Goal: Task Accomplishment & Management: Manage account settings

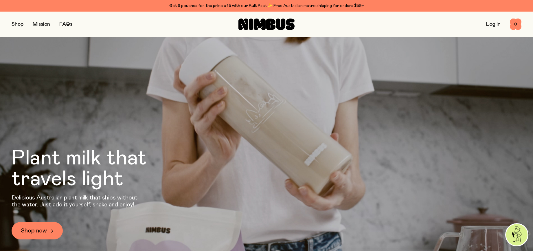
click at [492, 25] on link "Log In" at bounding box center [493, 24] width 14 height 5
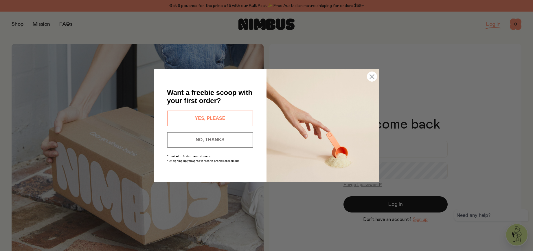
click at [225, 145] on button "NO, THANKS" at bounding box center [210, 140] width 86 height 16
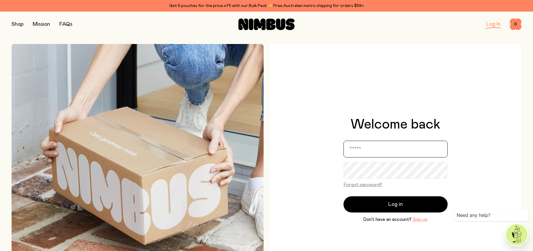
click at [370, 141] on input "email" at bounding box center [396, 149] width 104 height 17
type input "**********"
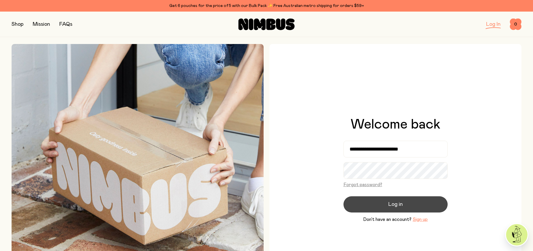
click at [404, 202] on button "Log in" at bounding box center [396, 204] width 104 height 16
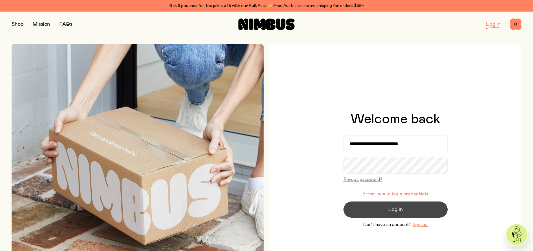
click at [416, 206] on button "Log in" at bounding box center [396, 210] width 104 height 16
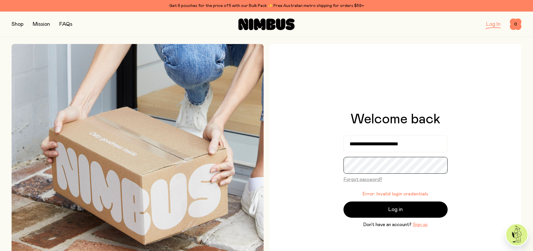
click at [344, 202] on button "Log in" at bounding box center [396, 210] width 104 height 16
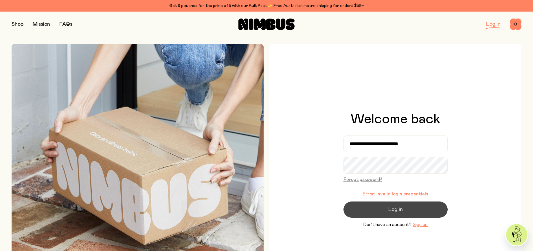
click at [387, 208] on button "Log in" at bounding box center [396, 210] width 104 height 16
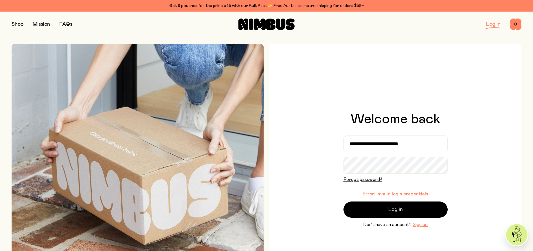
click at [356, 180] on button "Forgot password?" at bounding box center [363, 179] width 39 height 7
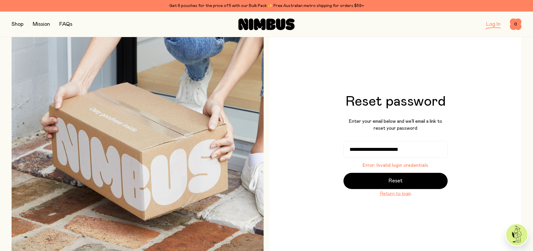
scroll to position [30, 0]
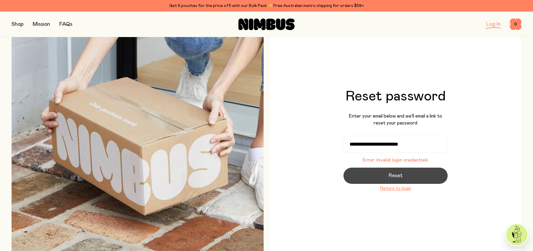
click at [398, 174] on span "Reset" at bounding box center [396, 176] width 14 height 8
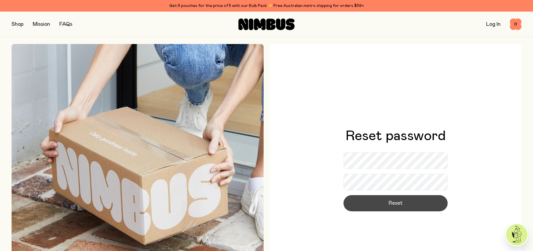
click at [416, 197] on button "Reset" at bounding box center [396, 203] width 104 height 16
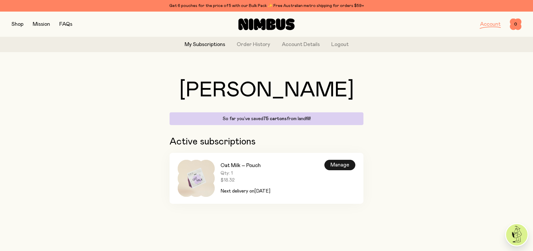
click at [333, 162] on div "Manage" at bounding box center [340, 165] width 31 height 10
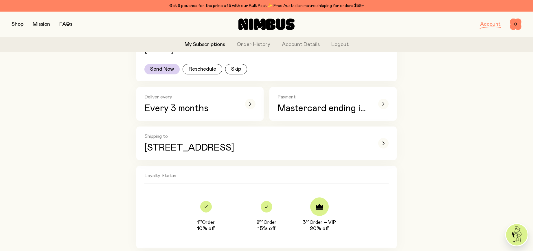
scroll to position [118, 0]
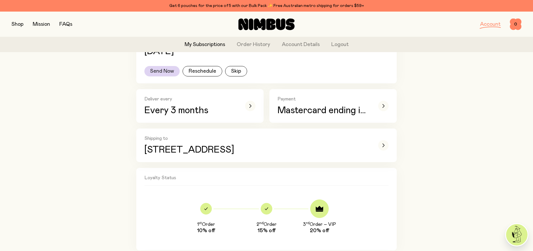
click at [171, 73] on button "Send Now" at bounding box center [161, 71] width 35 height 10
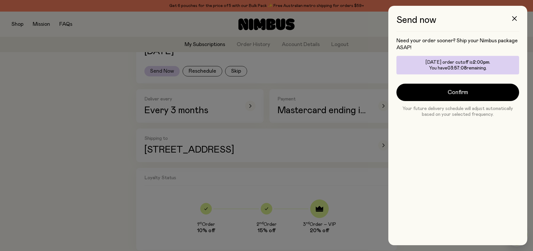
scroll to position [0, 0]
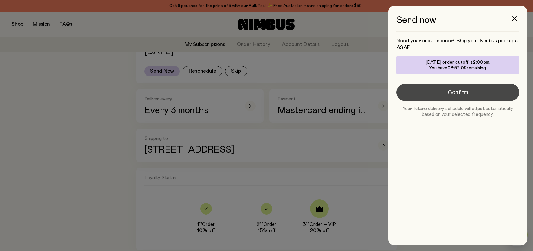
click at [451, 96] on button "Confirm" at bounding box center [458, 92] width 123 height 17
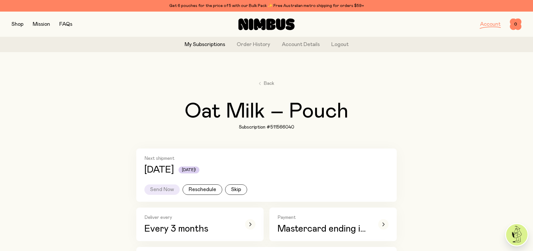
click at [44, 23] on link "Mission" at bounding box center [41, 24] width 17 height 5
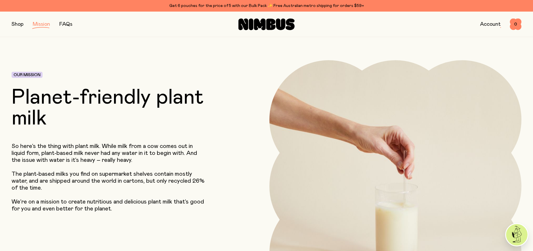
click at [92, 155] on p "So here’s the thing with plant milk. While milk from a cow comes out in liquid …" at bounding box center [109, 153] width 195 height 21
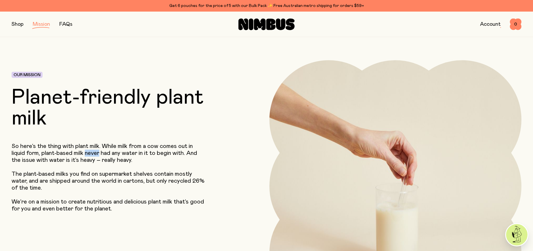
click at [92, 155] on p "So here’s the thing with plant milk. While milk from a cow comes out in liquid …" at bounding box center [109, 153] width 195 height 21
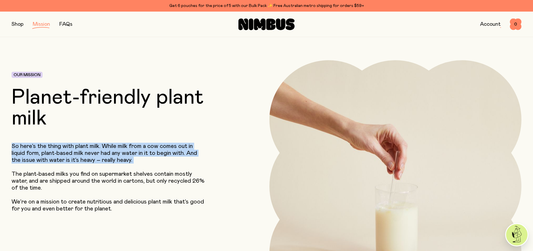
click at [92, 155] on p "So here’s the thing with plant milk. While milk from a cow comes out in liquid …" at bounding box center [109, 153] width 195 height 21
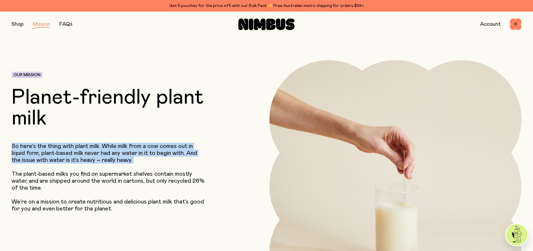
click at [105, 158] on p "So here’s the thing with plant milk. While milk from a cow comes out in liquid …" at bounding box center [109, 153] width 195 height 21
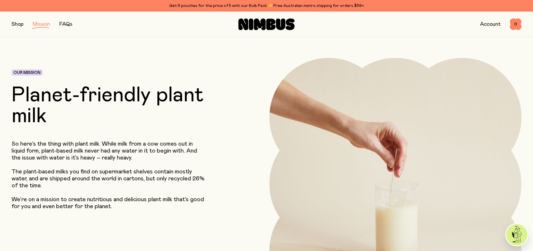
scroll to position [3, 0]
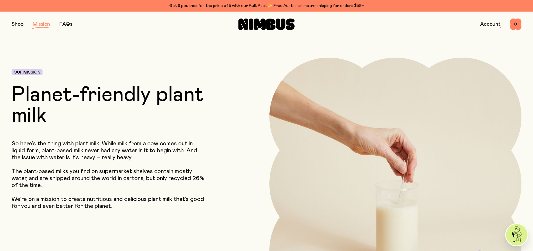
click at [105, 158] on p "So here’s the thing with plant milk. While milk from a cow comes out in liquid …" at bounding box center [109, 150] width 195 height 21
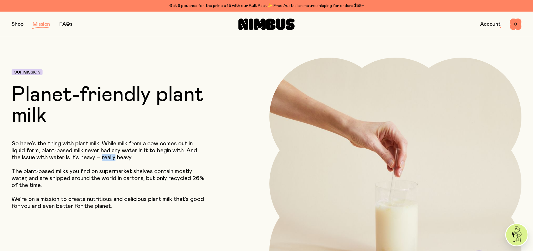
click at [105, 158] on p "So here’s the thing with plant milk. While milk from a cow comes out in liquid …" at bounding box center [109, 150] width 195 height 21
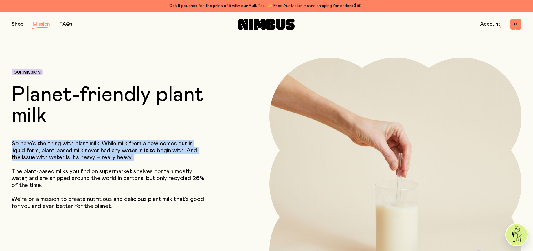
click at [105, 158] on p "So here’s the thing with plant milk. While milk from a cow comes out in liquid …" at bounding box center [109, 150] width 195 height 21
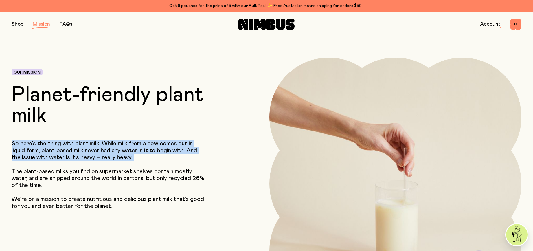
click at [116, 160] on p "So here’s the thing with plant milk. While milk from a cow comes out in liquid …" at bounding box center [109, 150] width 195 height 21
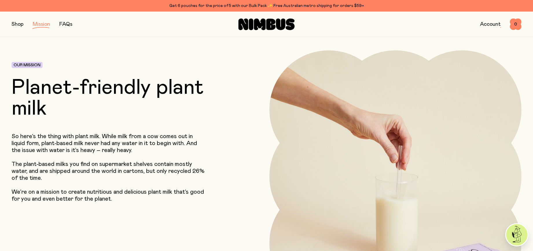
scroll to position [11, 0]
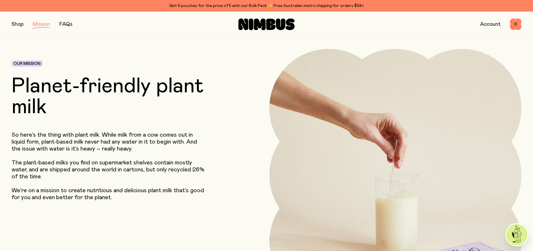
click at [93, 167] on p "The plant-based milks you find on supermarket shelves contain mostly water, and…" at bounding box center [109, 169] width 195 height 21
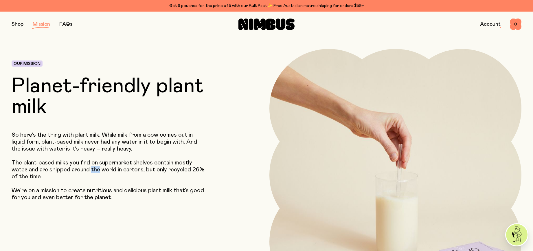
click at [93, 167] on p "The plant-based milks you find on supermarket shelves contain mostly water, and…" at bounding box center [109, 169] width 195 height 21
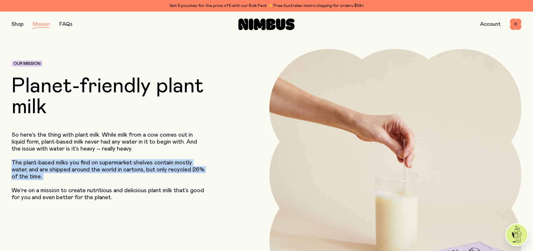
click at [93, 167] on p "The plant-based milks you find on supermarket shelves contain mostly water, and…" at bounding box center [109, 169] width 195 height 21
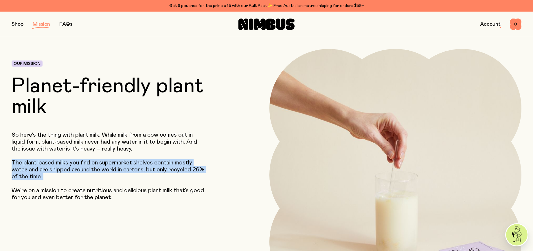
click at [98, 168] on p "The plant-based milks you find on supermarket shelves contain mostly water, and…" at bounding box center [109, 169] width 195 height 21
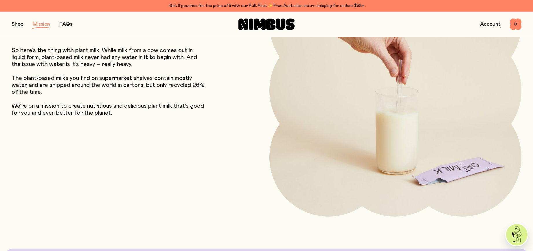
scroll to position [0, 0]
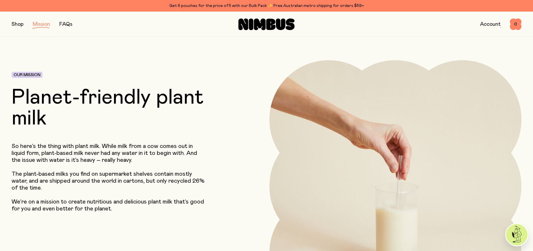
click at [63, 26] on link "FAQs" at bounding box center [65, 24] width 13 height 5
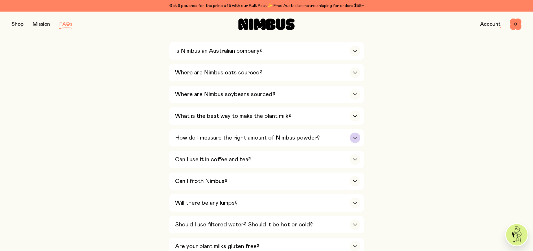
scroll to position [158, 0]
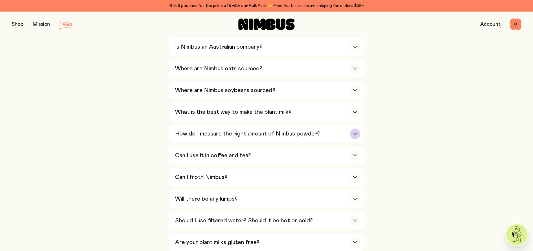
click at [198, 137] on h3 "How do I measure the right amount of Nimbus powder?" at bounding box center [247, 133] width 145 height 7
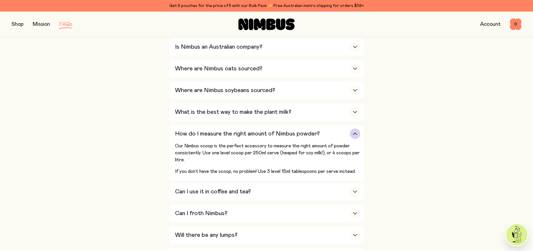
click at [198, 137] on h3 "How do I measure the right amount of Nimbus powder?" at bounding box center [247, 133] width 145 height 7
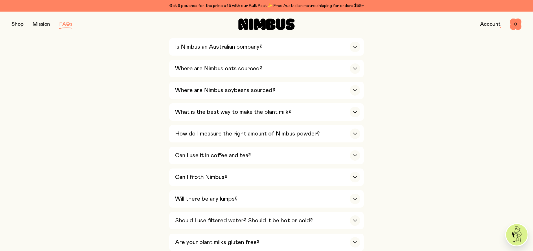
scroll to position [0, 0]
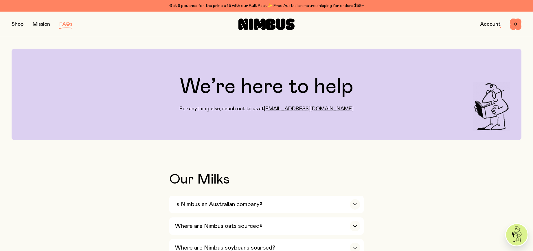
click at [19, 27] on button "button" at bounding box center [18, 24] width 12 height 8
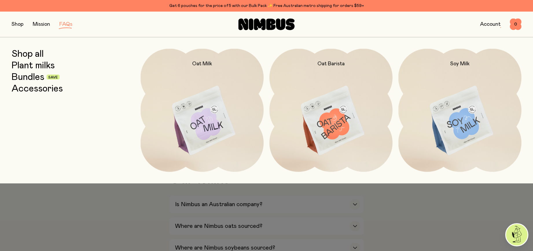
click at [26, 56] on link "Shop all" at bounding box center [28, 54] width 32 height 10
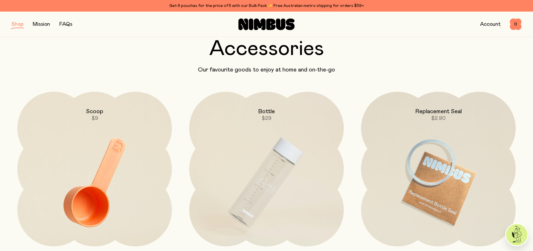
scroll to position [1073, 0]
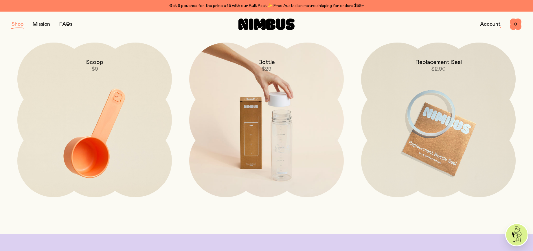
click at [246, 142] on img at bounding box center [266, 134] width 155 height 182
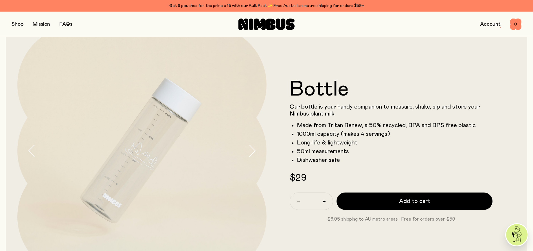
scroll to position [32, 0]
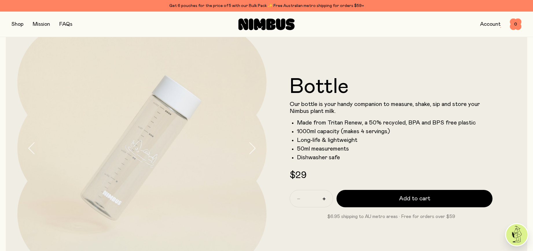
click at [320, 132] on li "1000ml capacity (makes 4 servings)" at bounding box center [395, 131] width 196 height 7
click at [332, 135] on ul "Made from Tritan Renew, a 50% recycled, BPA and BPS free plastic 1000ml capacit…" at bounding box center [391, 140] width 203 height 42
drag, startPoint x: 334, startPoint y: 142, endPoint x: 328, endPoint y: 131, distance: 11.7
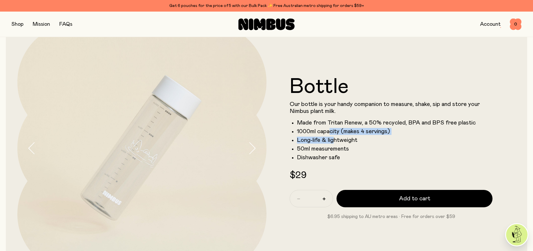
click at [328, 131] on ul "Made from Tritan Renew, a 50% recycled, BPA and BPS free plastic 1000ml capacit…" at bounding box center [391, 140] width 203 height 42
click at [328, 131] on li "1000ml capacity (makes 4 servings)" at bounding box center [395, 131] width 196 height 7
click at [328, 150] on li "50ml measurements" at bounding box center [395, 148] width 196 height 7
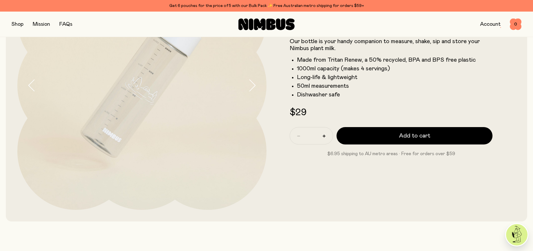
scroll to position [23, 0]
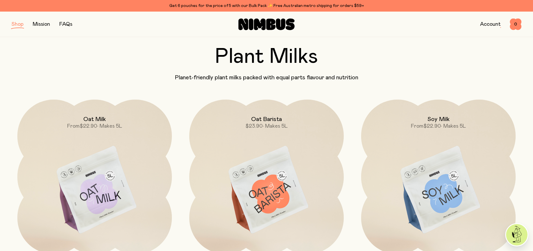
scroll to position [1073, 0]
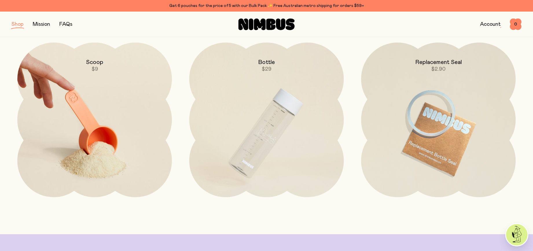
click at [74, 145] on img at bounding box center [94, 134] width 155 height 182
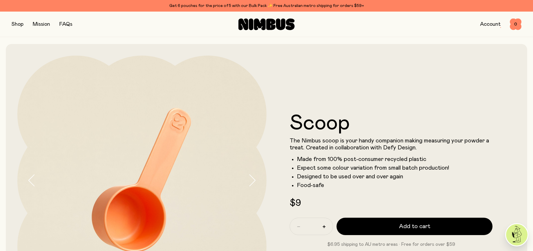
click at [321, 157] on li "Made from 100% post-consumer recycled plastic" at bounding box center [395, 159] width 196 height 7
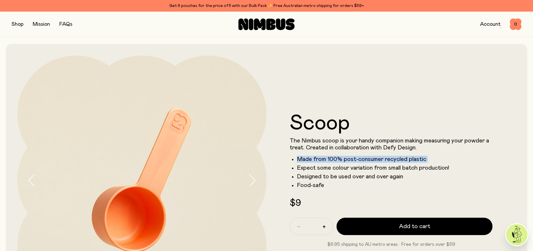
click at [321, 157] on li "Made from 100% post-consumer recycled plastic" at bounding box center [395, 159] width 196 height 7
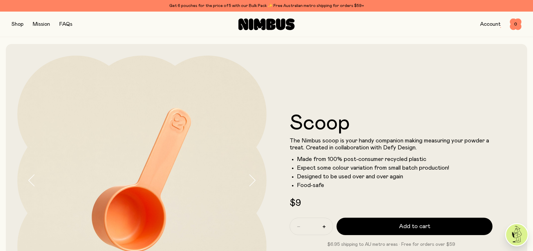
click at [329, 166] on li "Expect some colour variation from small batch production!" at bounding box center [395, 167] width 196 height 7
click at [16, 21] on button "button" at bounding box center [18, 24] width 12 height 8
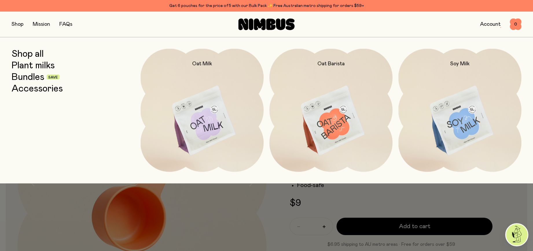
click at [31, 76] on link "Bundles" at bounding box center [28, 77] width 33 height 10
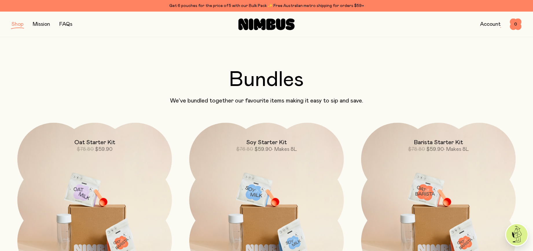
click at [261, 22] on icon at bounding box center [260, 25] width 12 height 12
